Goal: Find specific page/section: Find specific page/section

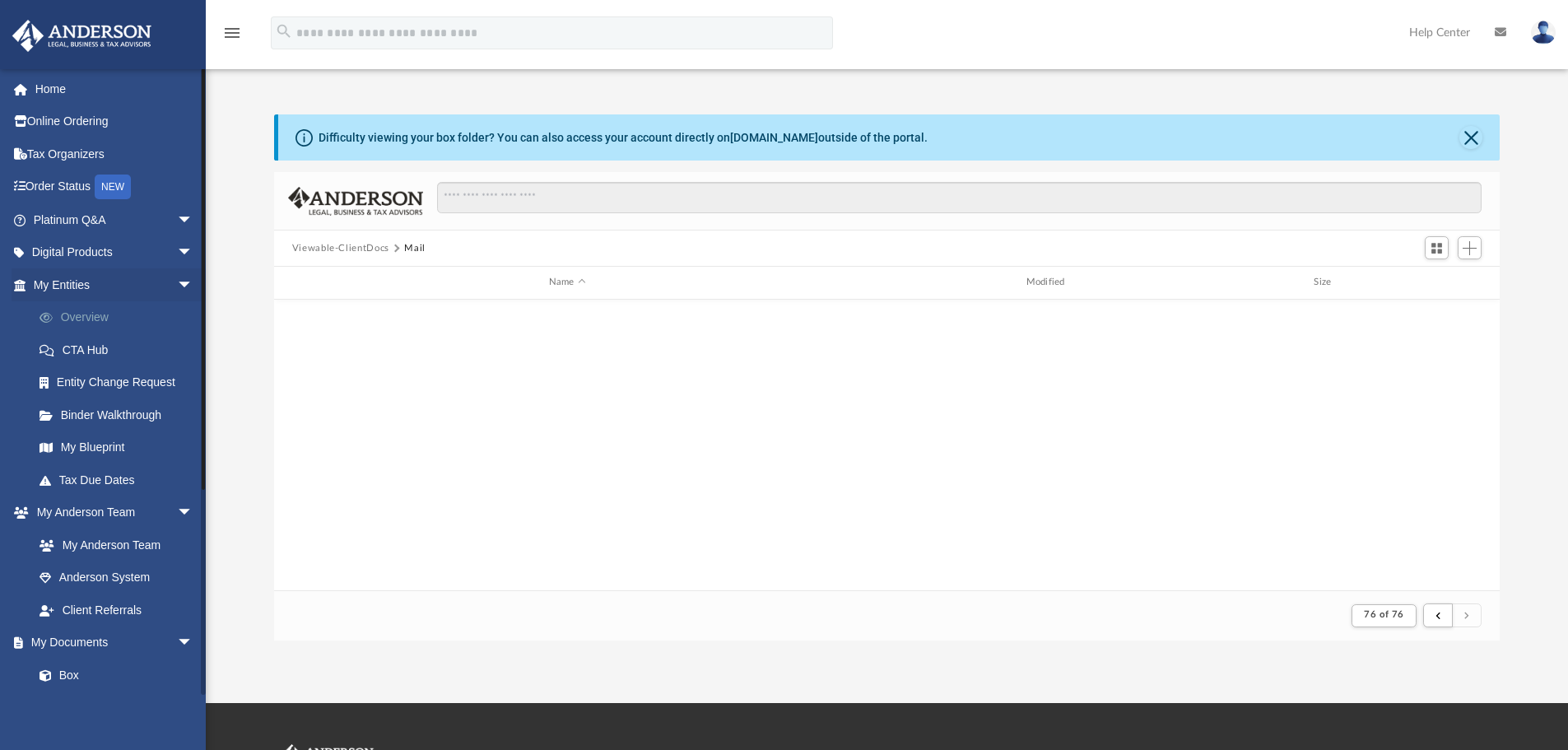
scroll to position [311, 1213]
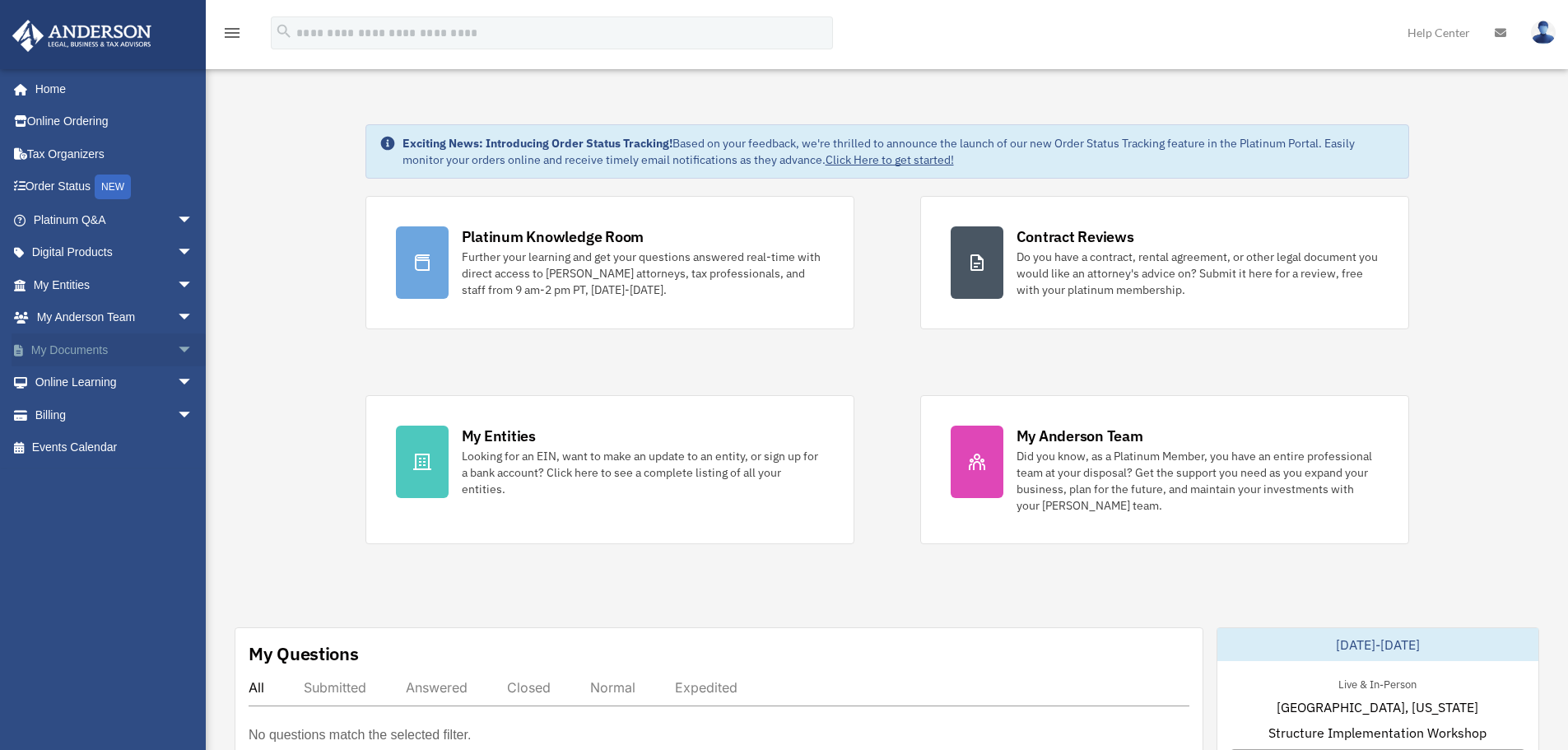
click at [152, 348] on link "My Documents arrow_drop_down" at bounding box center [114, 350] width 206 height 33
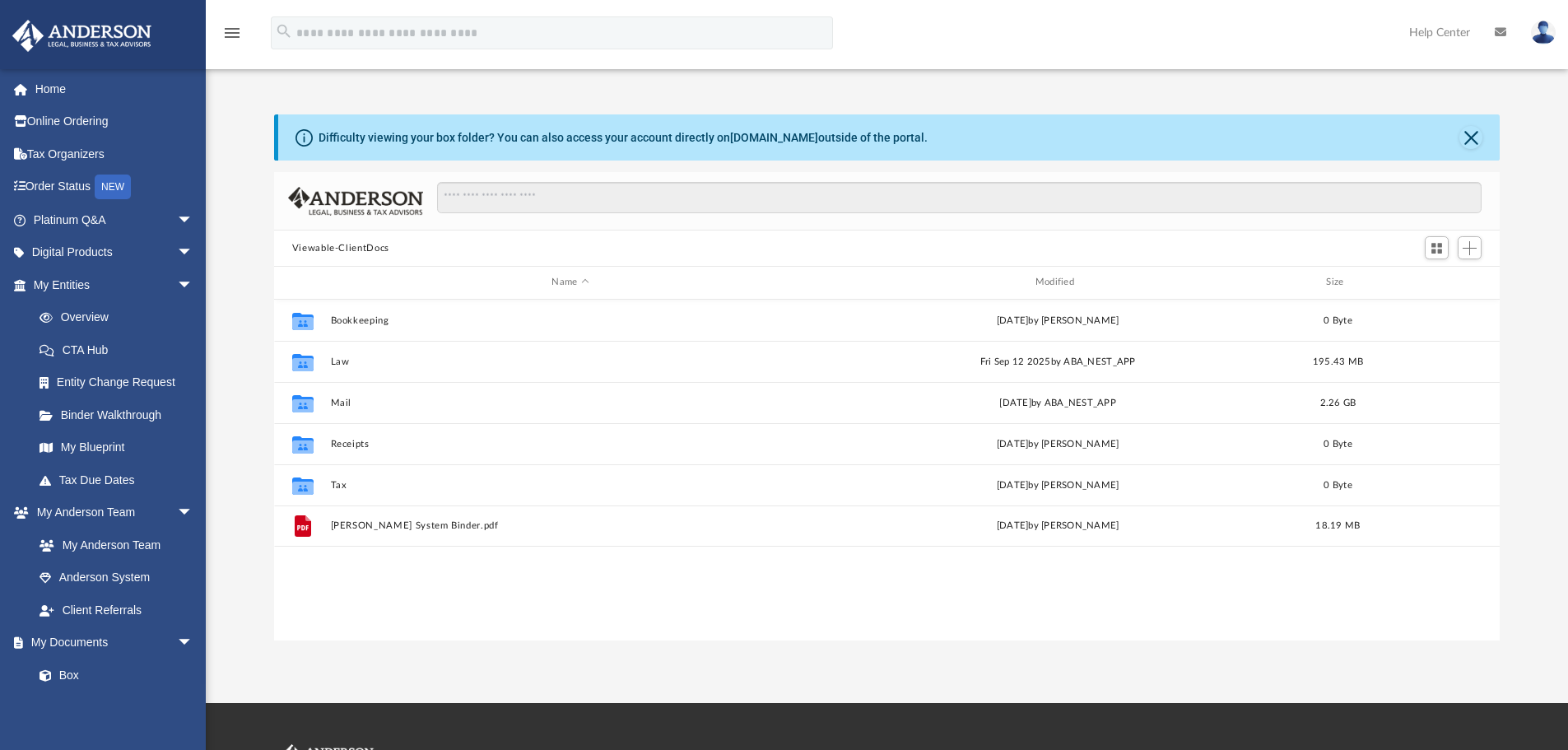
scroll to position [363, 1213]
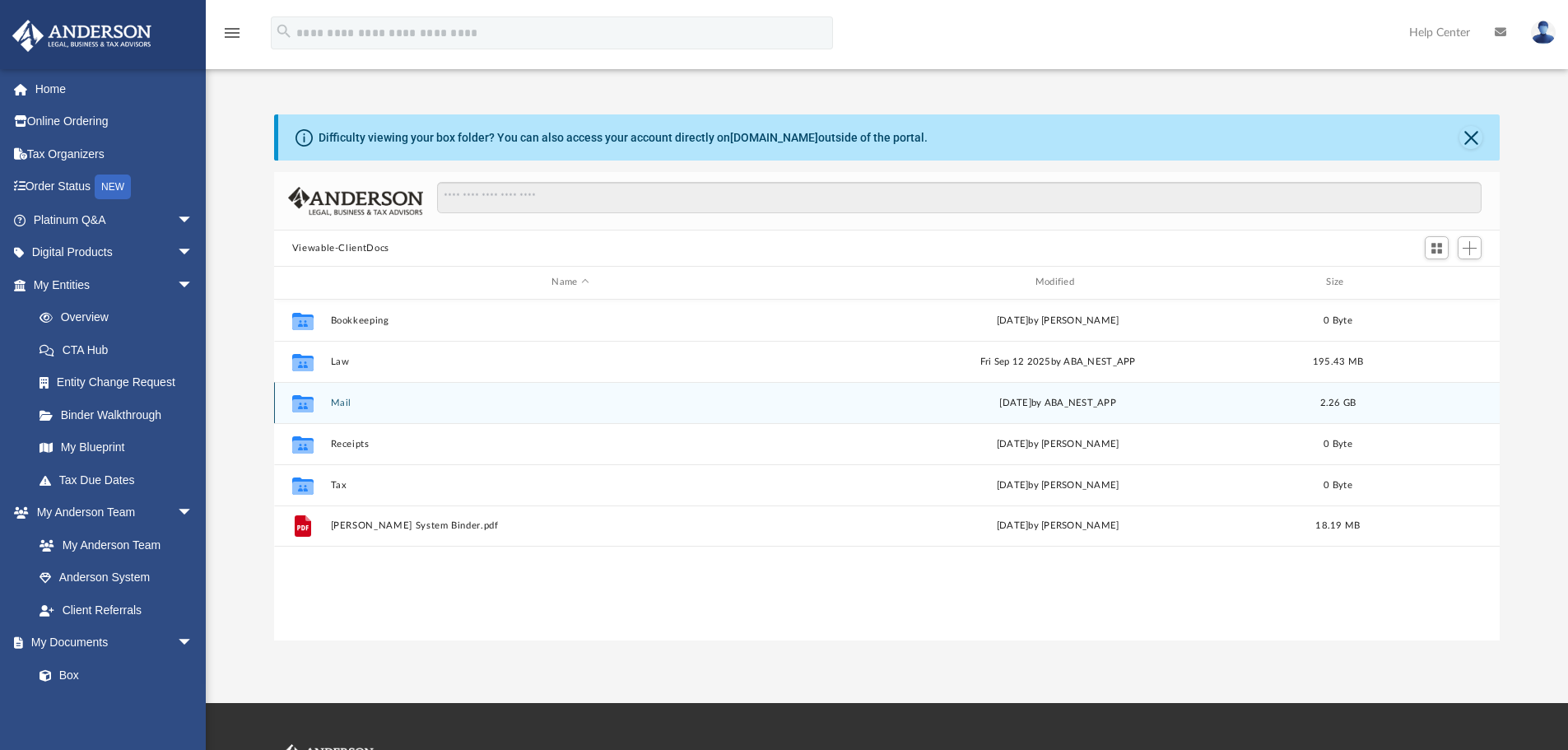
click at [359, 412] on div "Collaborated Folder Mail Thu Oct 2 2025 by ABA_NEST_APP 2.26 GB" at bounding box center [887, 403] width 1226 height 41
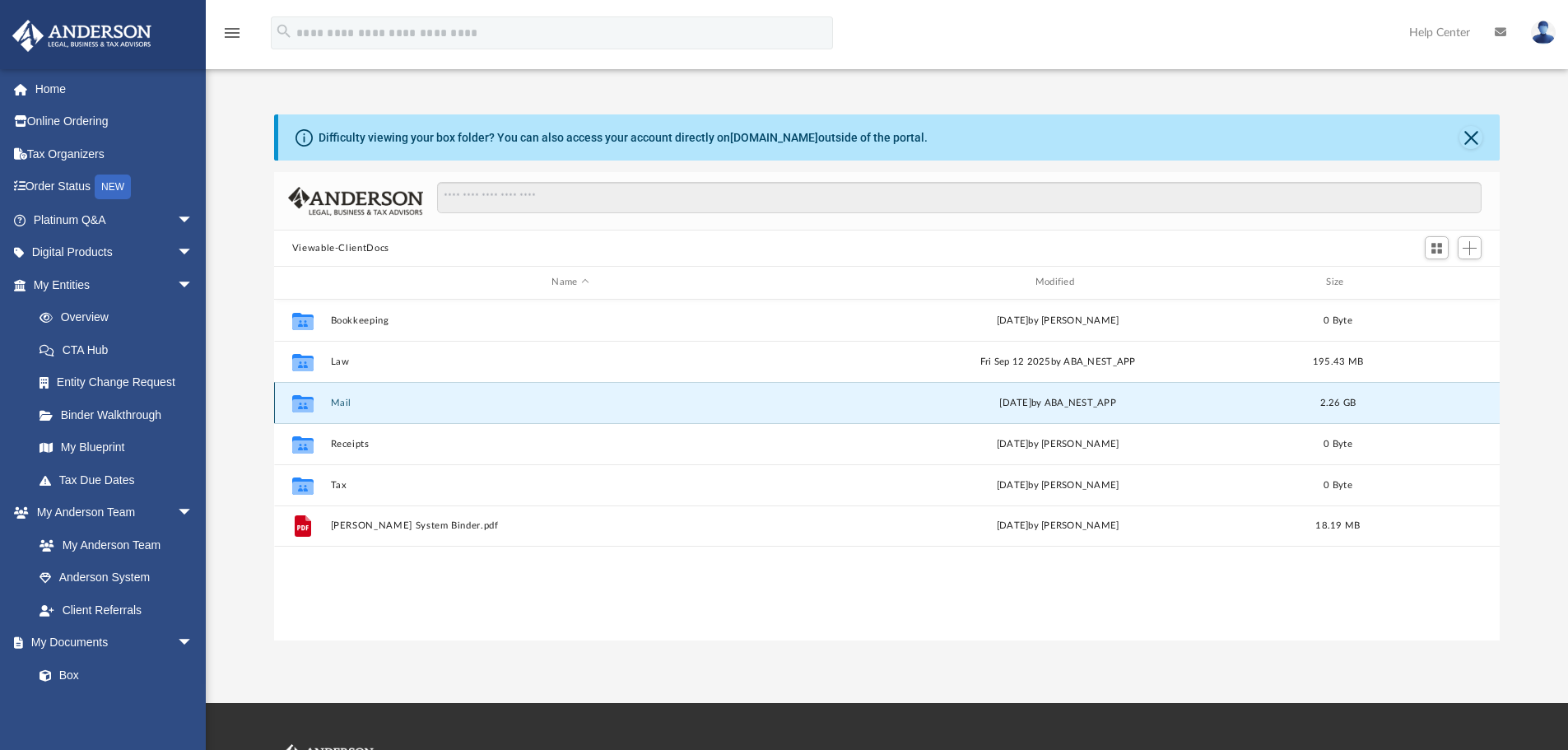
click at [347, 402] on button "Mail" at bounding box center [570, 402] width 480 height 11
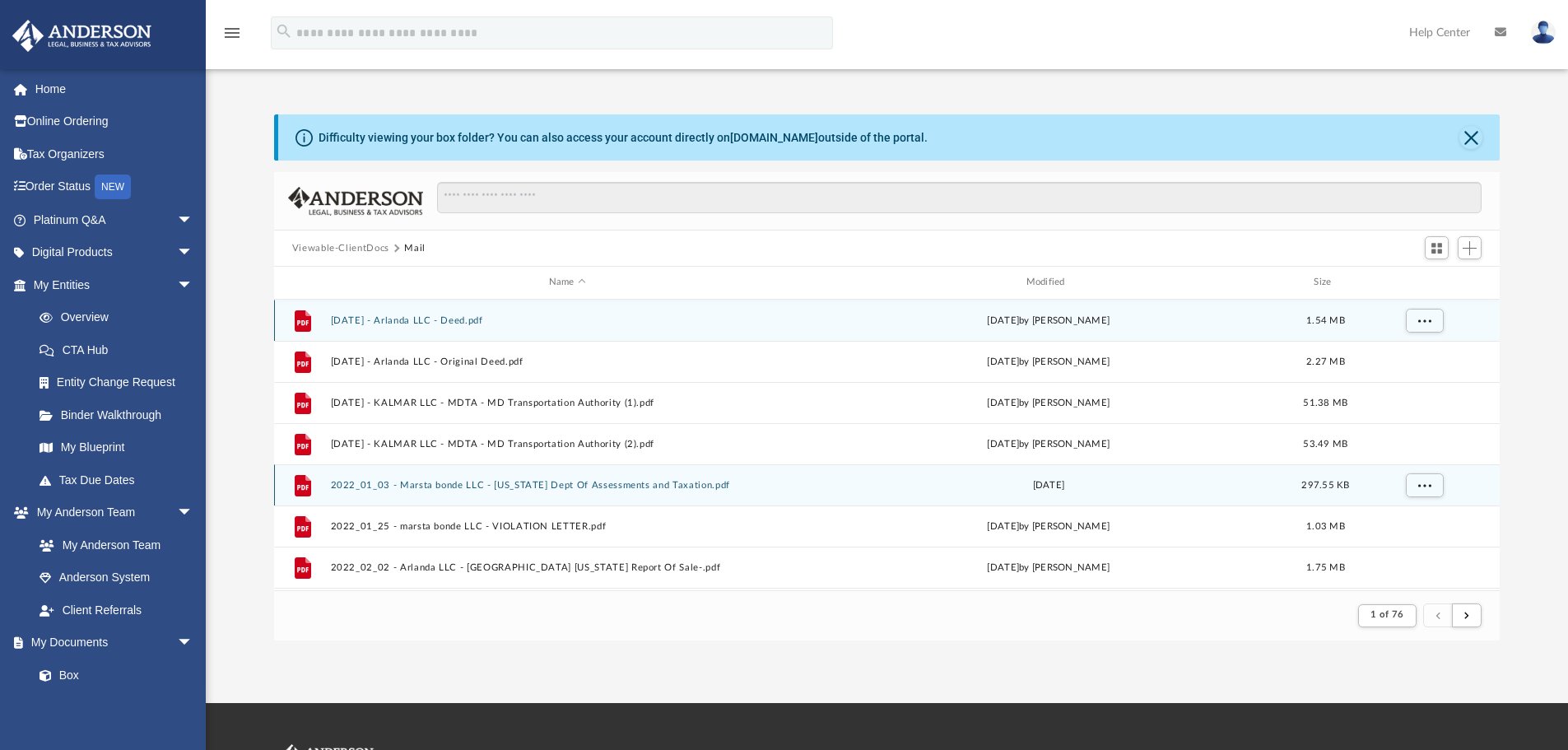
scroll to position [311, 1213]
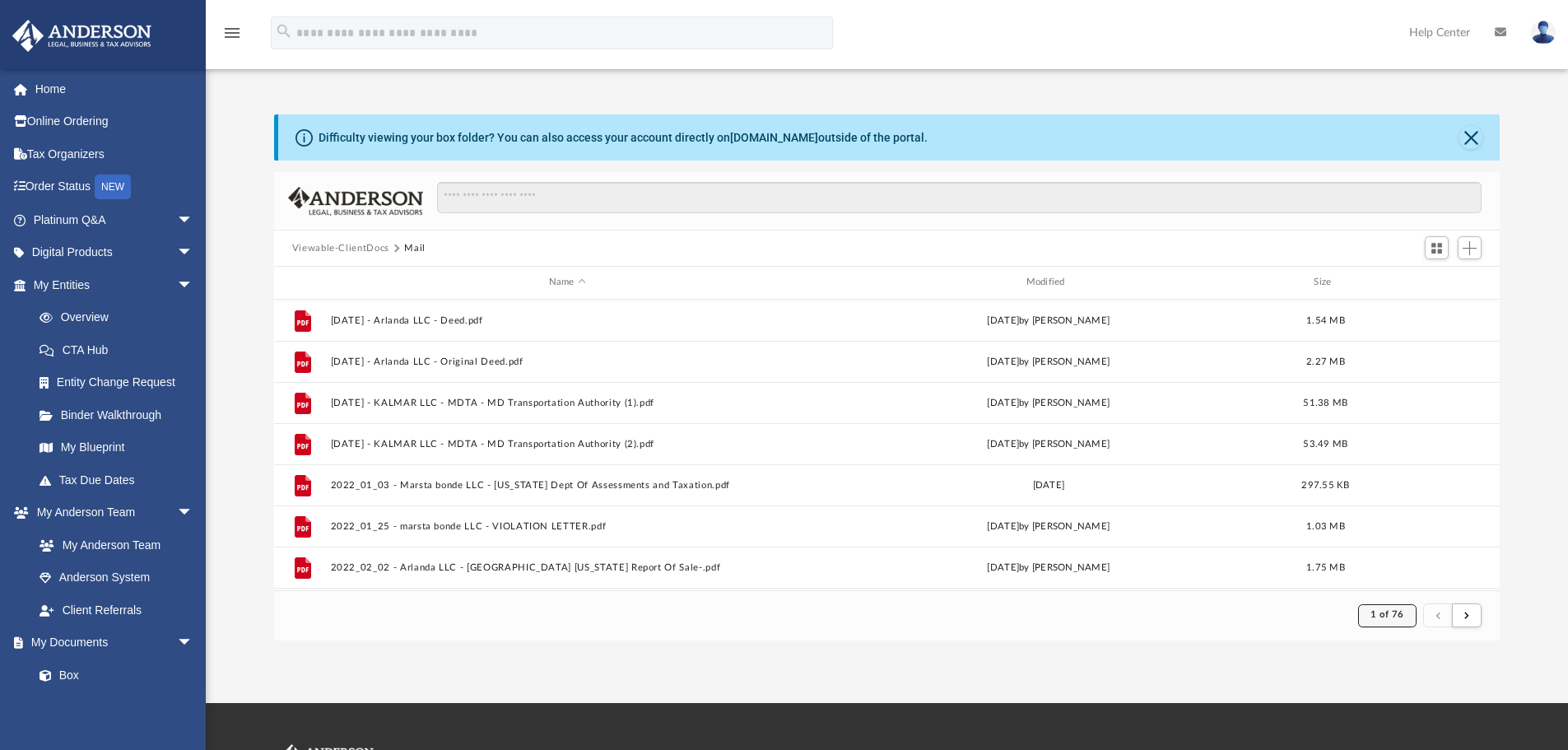
click at [1390, 621] on button "1 of 76" at bounding box center [1387, 616] width 58 height 23
click at [1396, 573] on li "76" at bounding box center [1401, 574] width 12 height 17
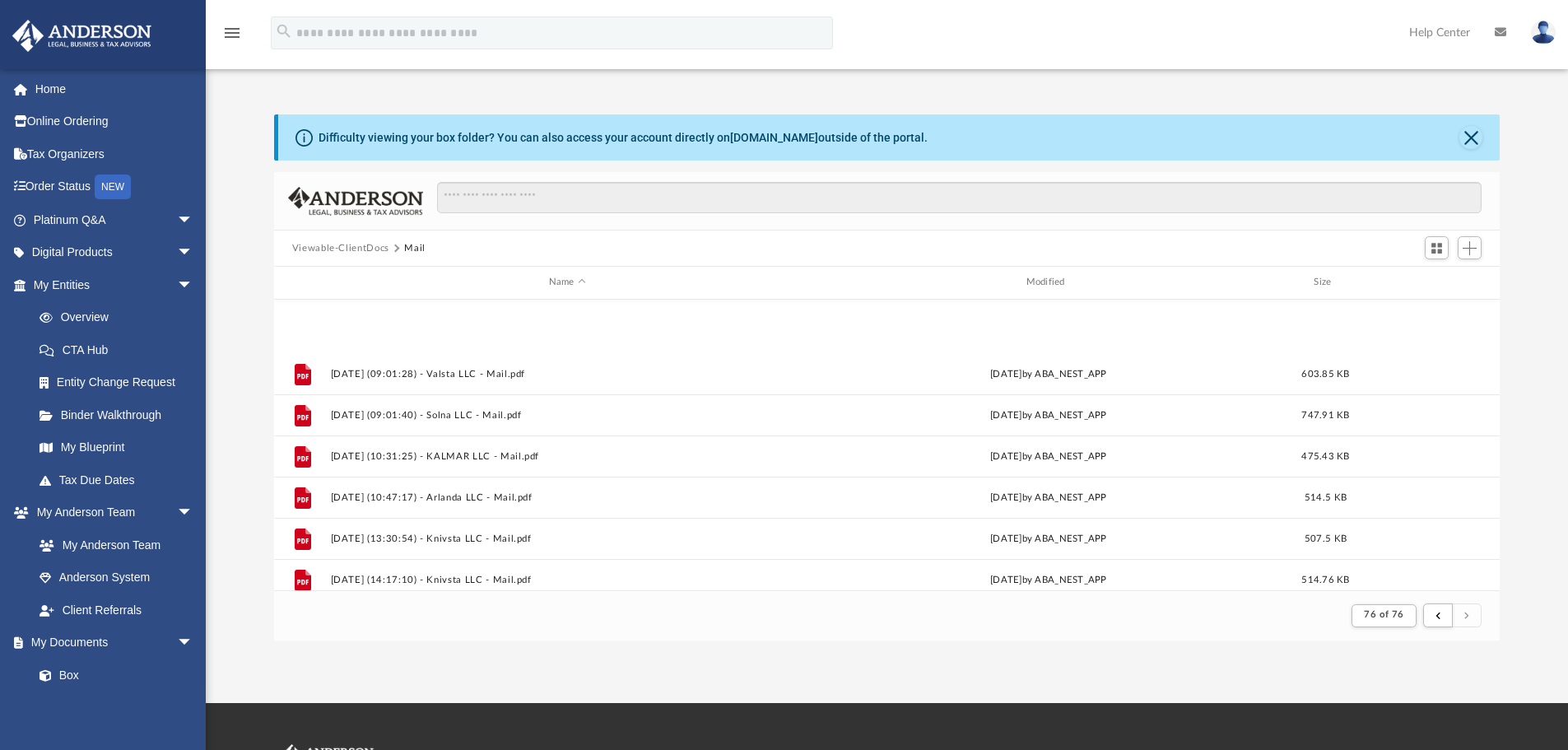
scroll to position [616, 0]
